Goal: Information Seeking & Learning: Learn about a topic

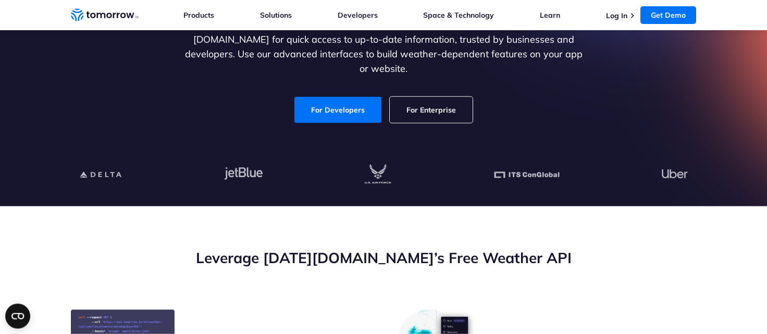
scroll to position [115, 0]
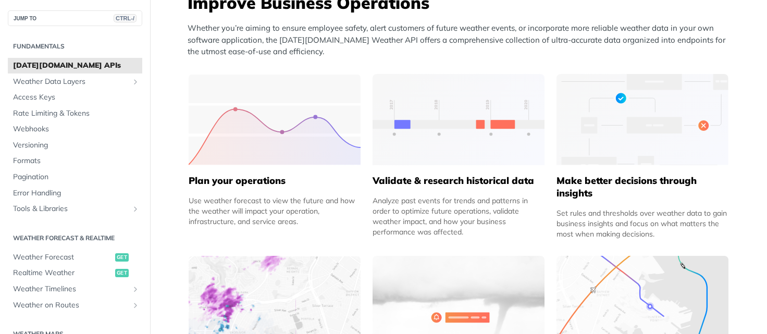
scroll to position [585, 0]
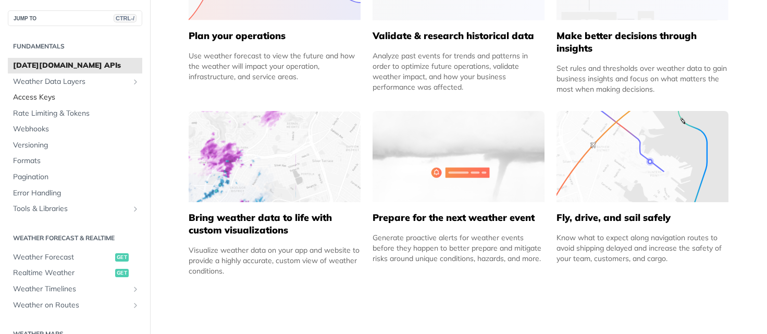
click at [48, 97] on span "Access Keys" at bounding box center [76, 97] width 127 height 10
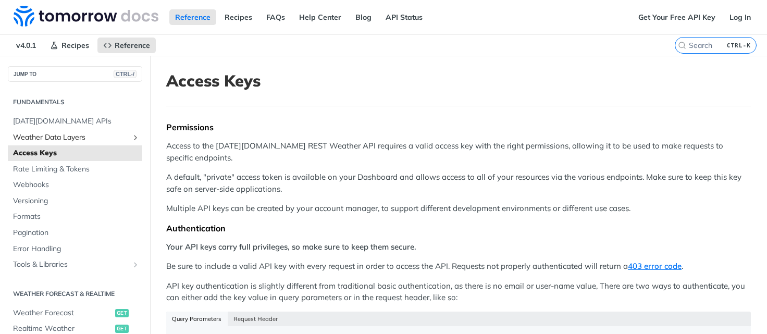
click at [52, 133] on span "Weather Data Layers" at bounding box center [71, 137] width 116 height 10
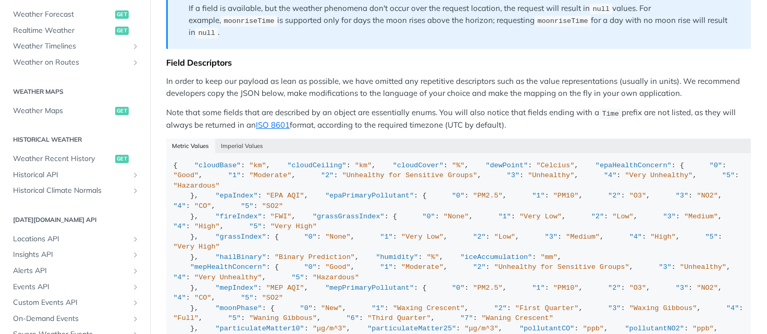
scroll to position [934, 0]
